Goal: Navigation & Orientation: Find specific page/section

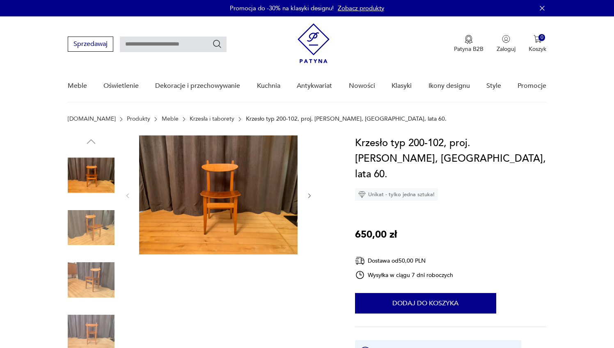
click at [198, 119] on link "Krzesła i taborety" at bounding box center [212, 119] width 45 height 7
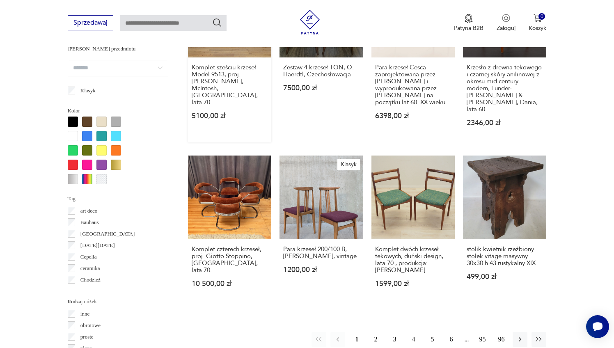
scroll to position [846, 0]
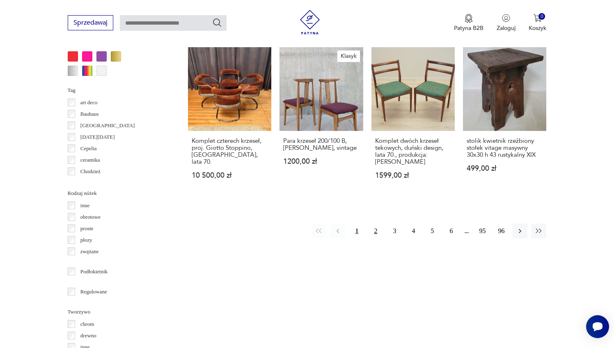
click at [375, 226] on button "2" at bounding box center [375, 231] width 15 height 15
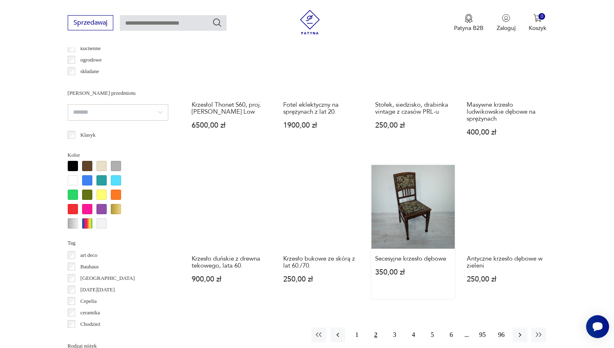
scroll to position [785, 0]
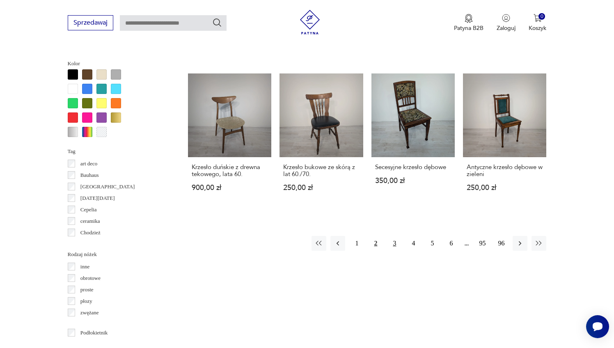
click at [392, 245] on button "3" at bounding box center [394, 243] width 15 height 15
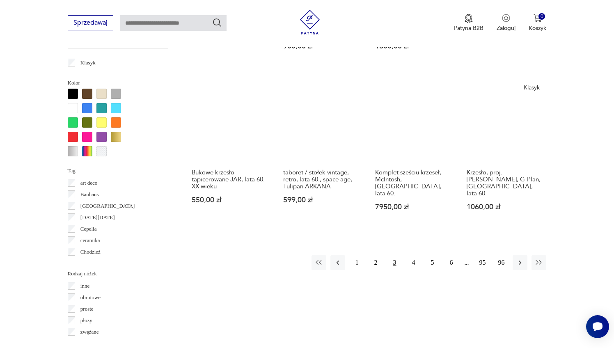
scroll to position [758, 0]
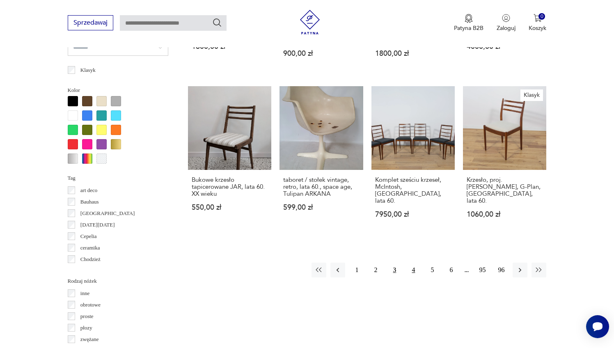
click at [415, 263] on button "4" at bounding box center [413, 270] width 15 height 15
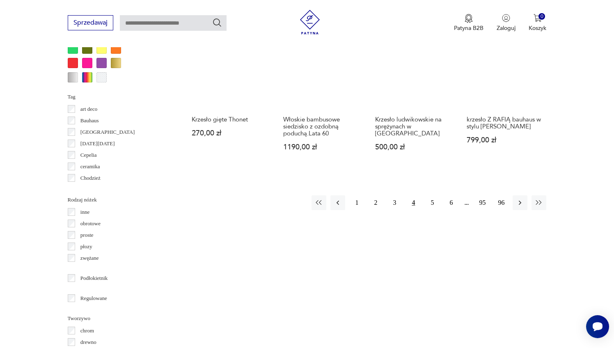
scroll to position [785, 0]
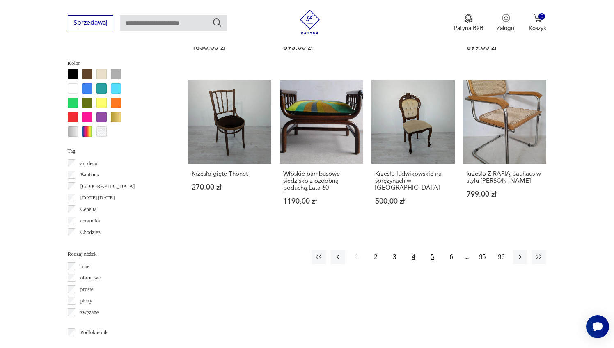
click at [432, 264] on button "5" at bounding box center [432, 256] width 15 height 15
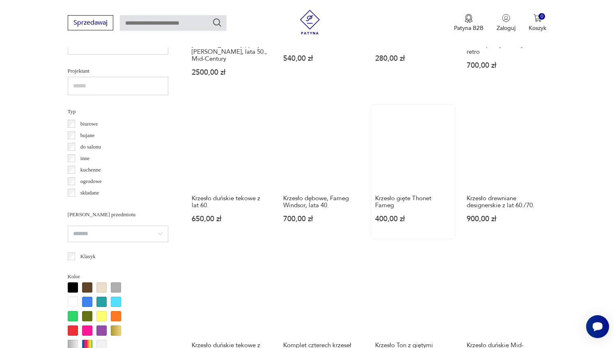
scroll to position [689, 0]
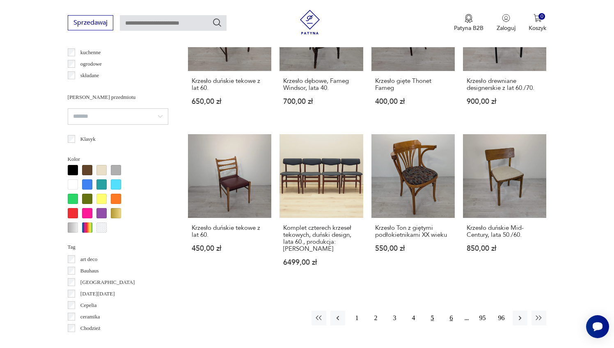
click at [448, 324] on button "6" at bounding box center [451, 318] width 15 height 15
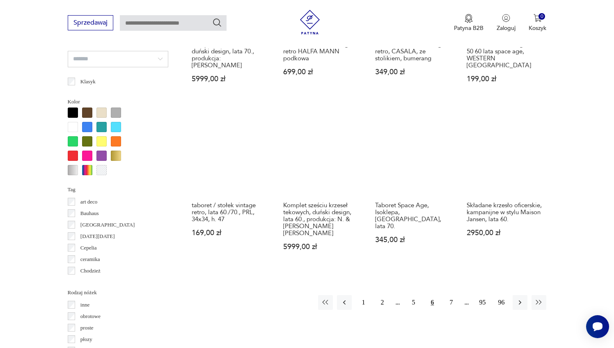
scroll to position [797, 0]
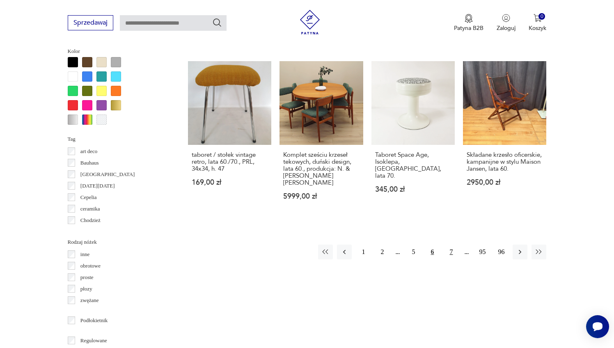
click at [450, 252] on button "7" at bounding box center [451, 252] width 15 height 15
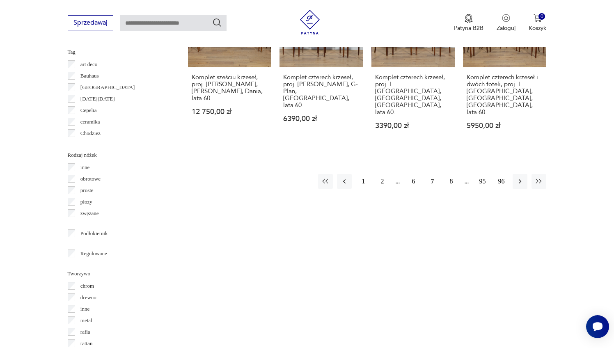
scroll to position [908, 0]
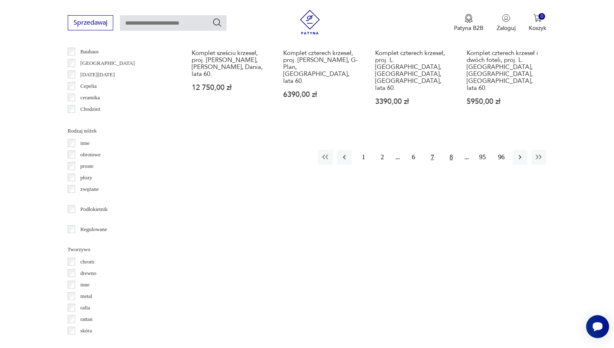
click at [449, 150] on button "8" at bounding box center [451, 157] width 15 height 15
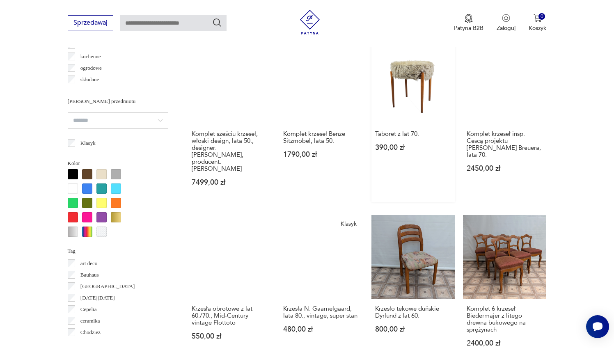
scroll to position [769, 0]
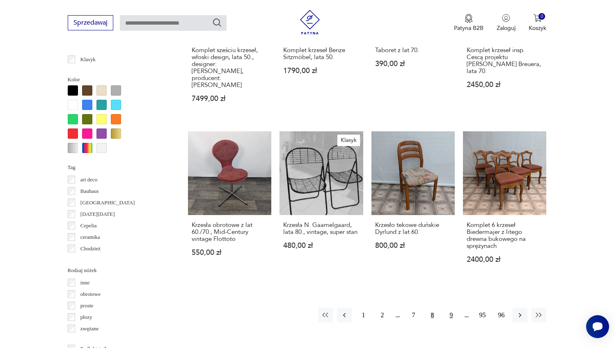
click at [449, 308] on button "9" at bounding box center [451, 315] width 15 height 15
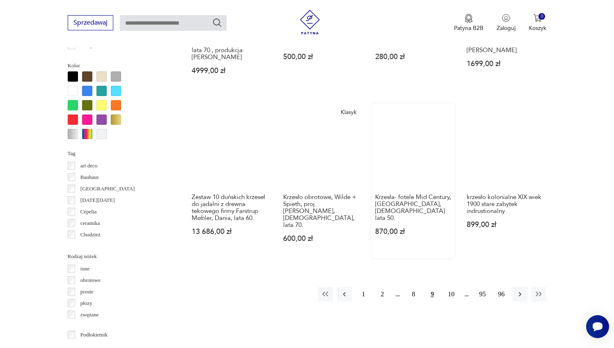
scroll to position [797, 0]
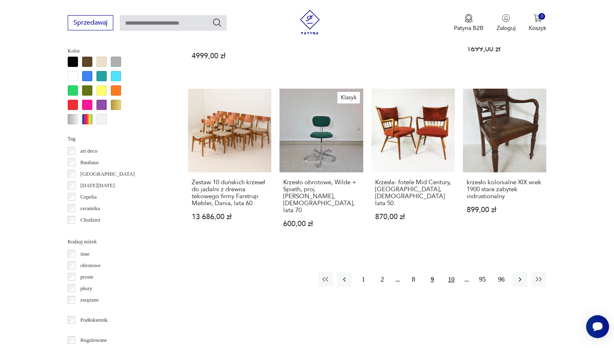
click at [446, 277] on button "10" at bounding box center [451, 279] width 15 height 15
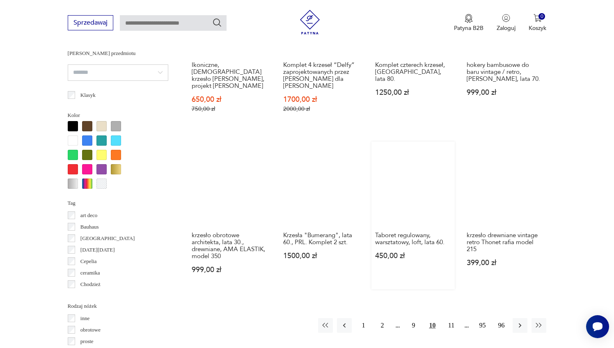
scroll to position [778, 0]
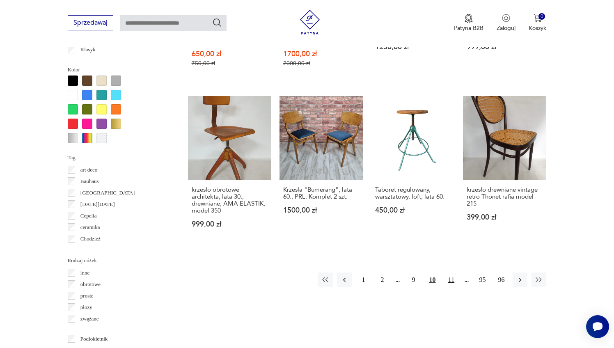
click at [451, 272] on button "11" at bounding box center [451, 279] width 15 height 15
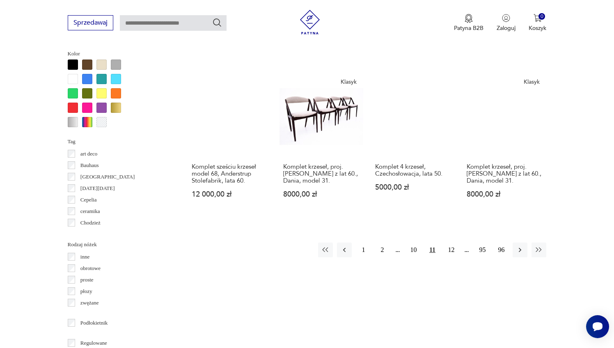
scroll to position [842, 0]
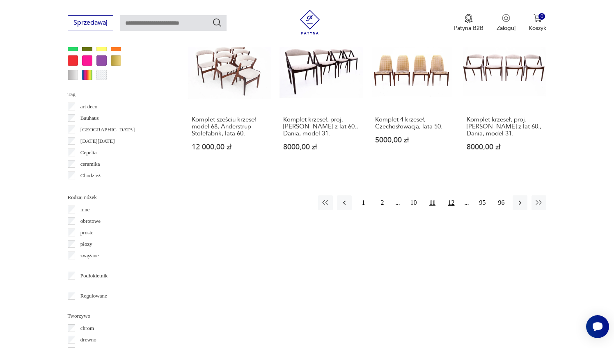
click at [453, 200] on button "12" at bounding box center [451, 202] width 15 height 15
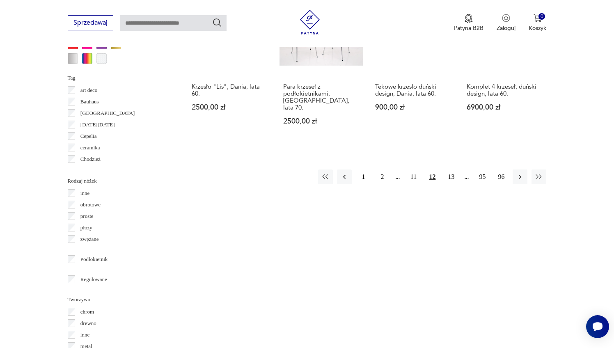
scroll to position [1001, 0]
